Goal: Task Accomplishment & Management: Manage account settings

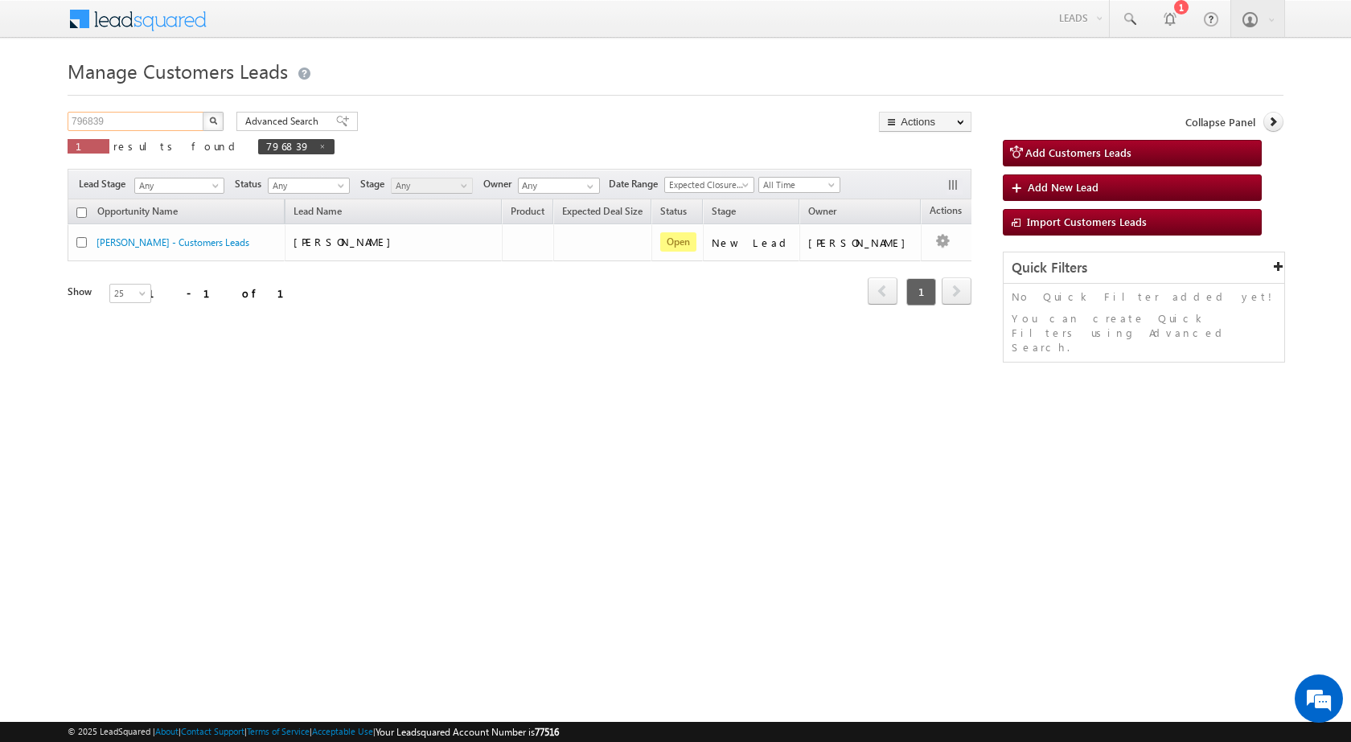
click at [148, 117] on input "796839" at bounding box center [137, 121] width 138 height 19
paste input "9399"
type input "799399"
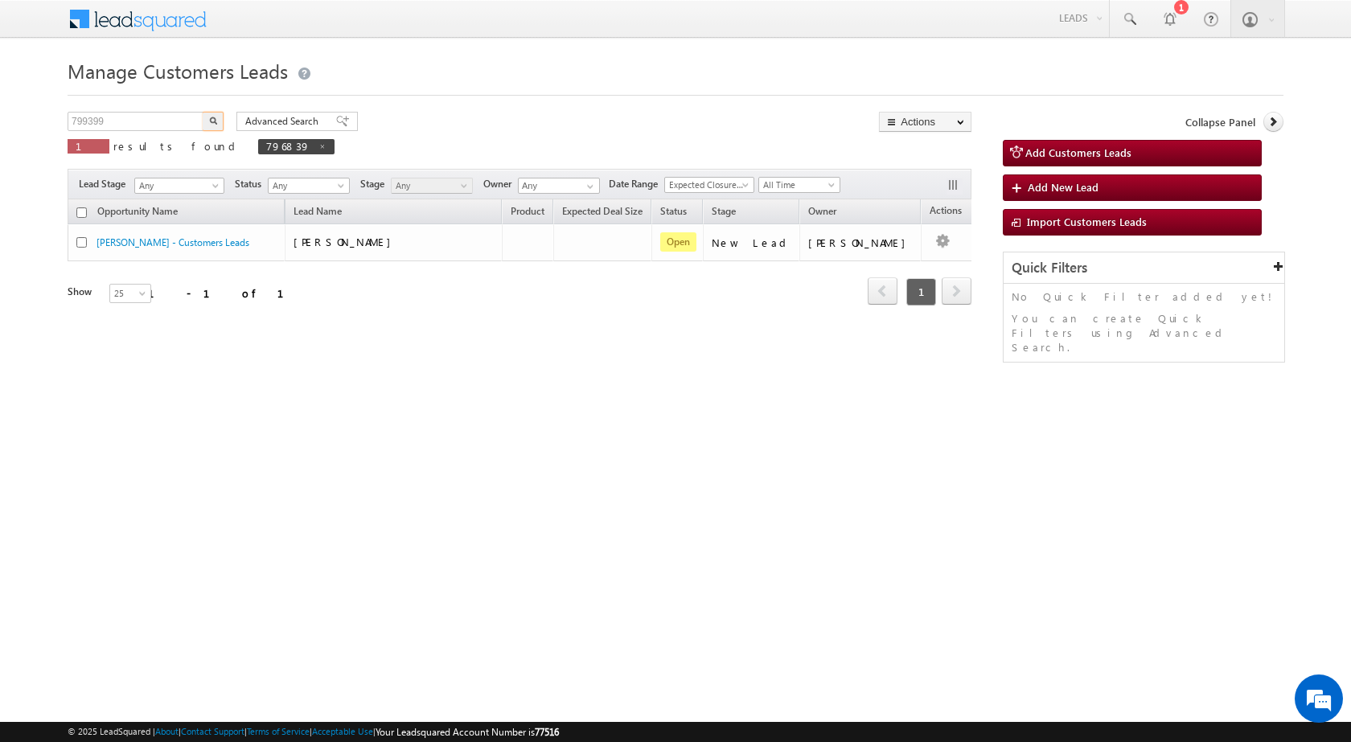
click at [220, 126] on button "button" at bounding box center [213, 121] width 21 height 19
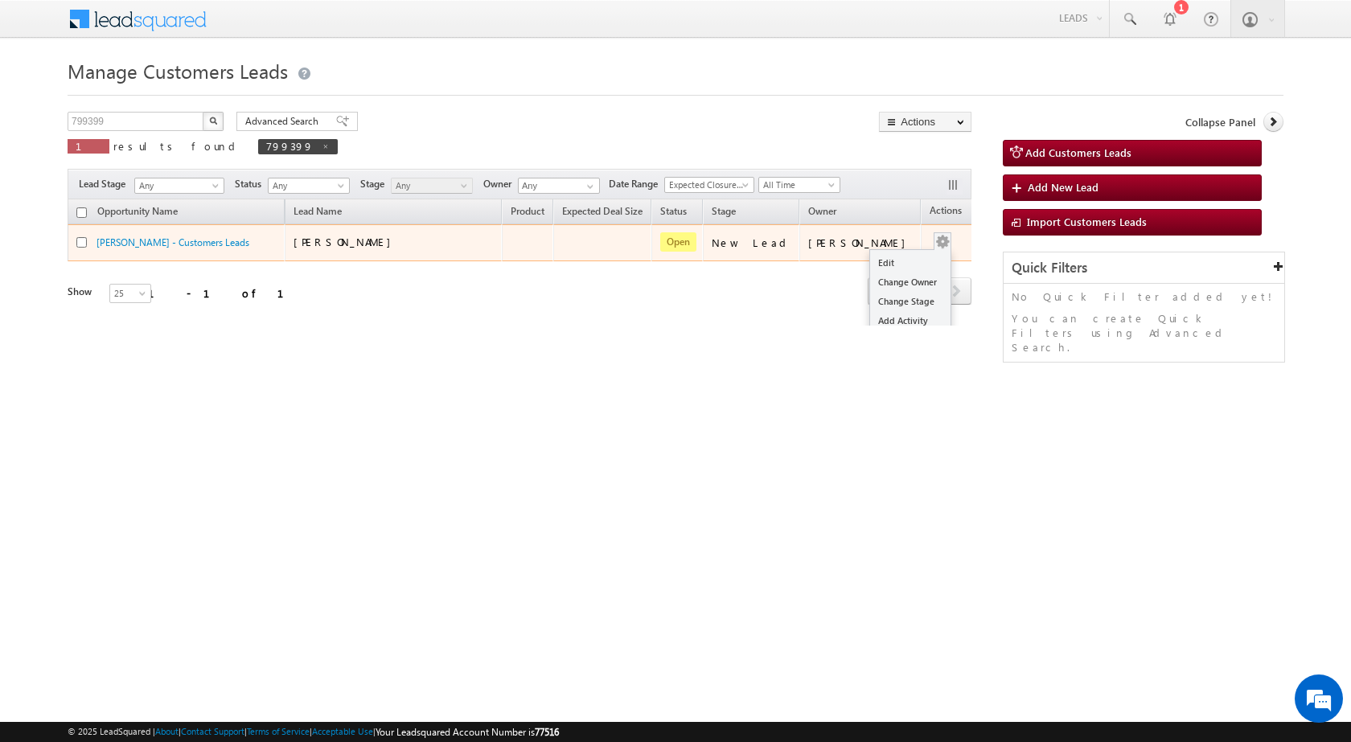
click at [930, 242] on div "Edit Change Owner Change Stage Add Activity Add Task Delete" at bounding box center [943, 242] width 26 height 21
click at [899, 257] on link "Edit" at bounding box center [910, 262] width 80 height 19
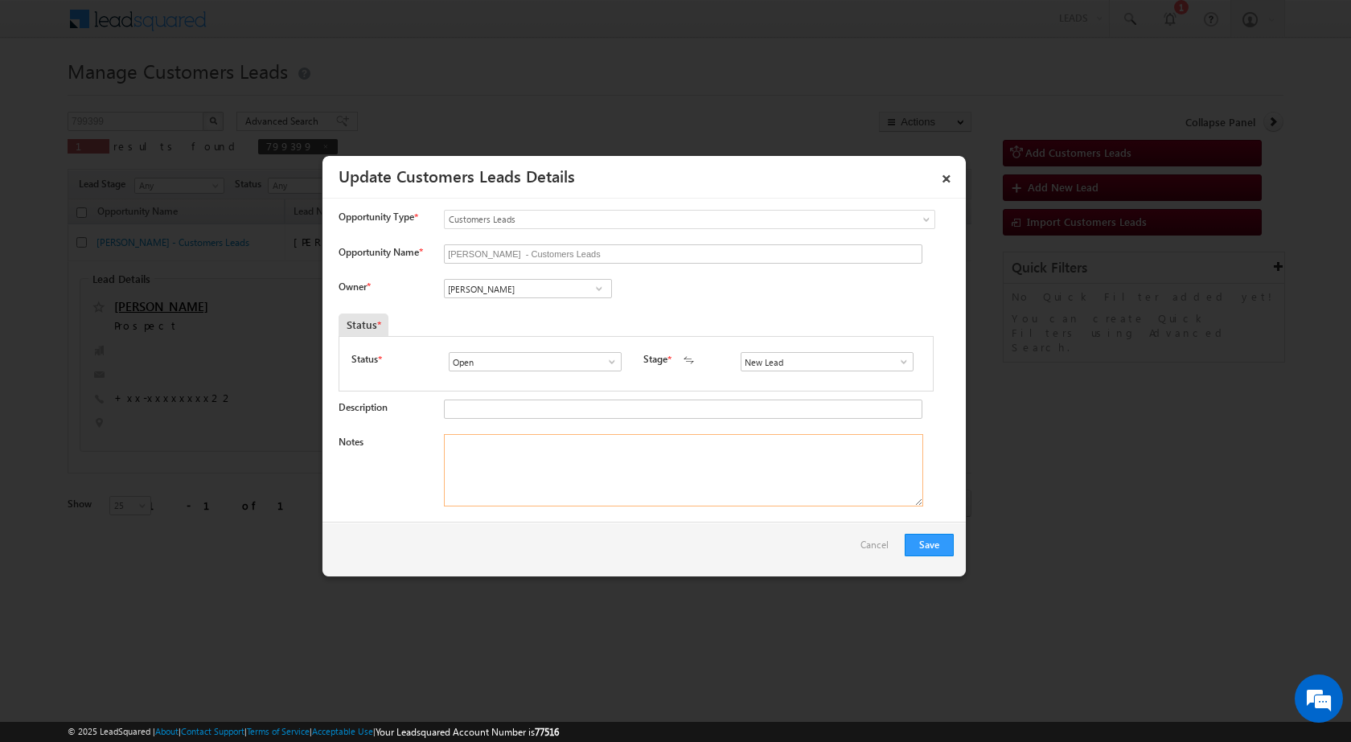
click at [469, 470] on textarea "Notes" at bounding box center [683, 470] width 479 height 72
paste textarea "Name - [PERSON_NAME] / mobile no - [PHONE_NUMBER] / purchase home / pv - 12Lac …"
click at [446, 445] on textarea "Name - [PERSON_NAME] / mobile no - [PHONE_NUMBER] / purchase home / pv - 12Lac …" at bounding box center [683, 470] width 479 height 72
type textarea "Name - [PERSON_NAME] / mobile no - [PHONE_NUMBER] / purchase home / pv - 12Lac …"
click at [496, 287] on input "[PERSON_NAME]" at bounding box center [528, 288] width 168 height 19
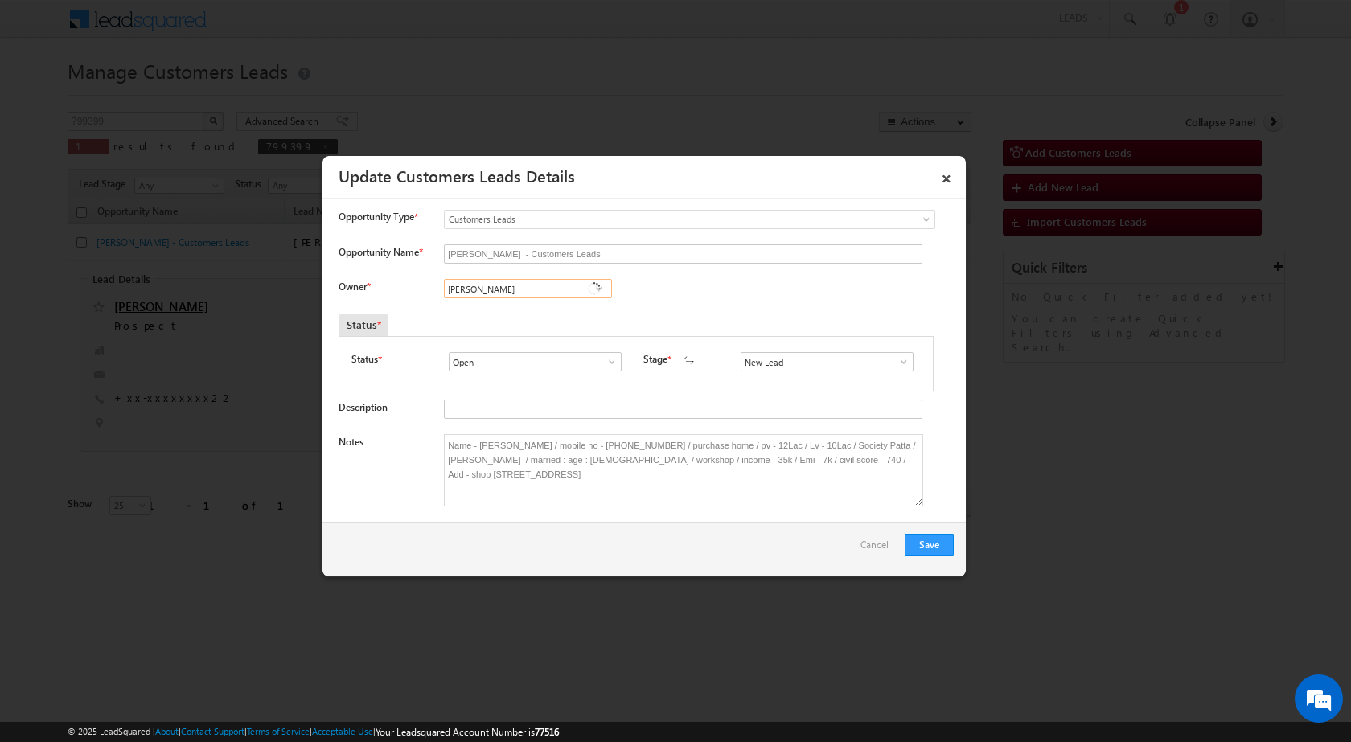
paste input "[EMAIL_ADDRESS][PERSON_NAME][DOMAIN_NAME]"
click at [471, 313] on link "[PERSON_NAME] [PERSON_NAME][EMAIL_ADDRESS][DOMAIN_NAME]" at bounding box center [528, 313] width 168 height 31
type input "[PERSON_NAME]"
click at [934, 545] on button "Save" at bounding box center [929, 545] width 49 height 23
